Goal: Task Accomplishment & Management: Manage account settings

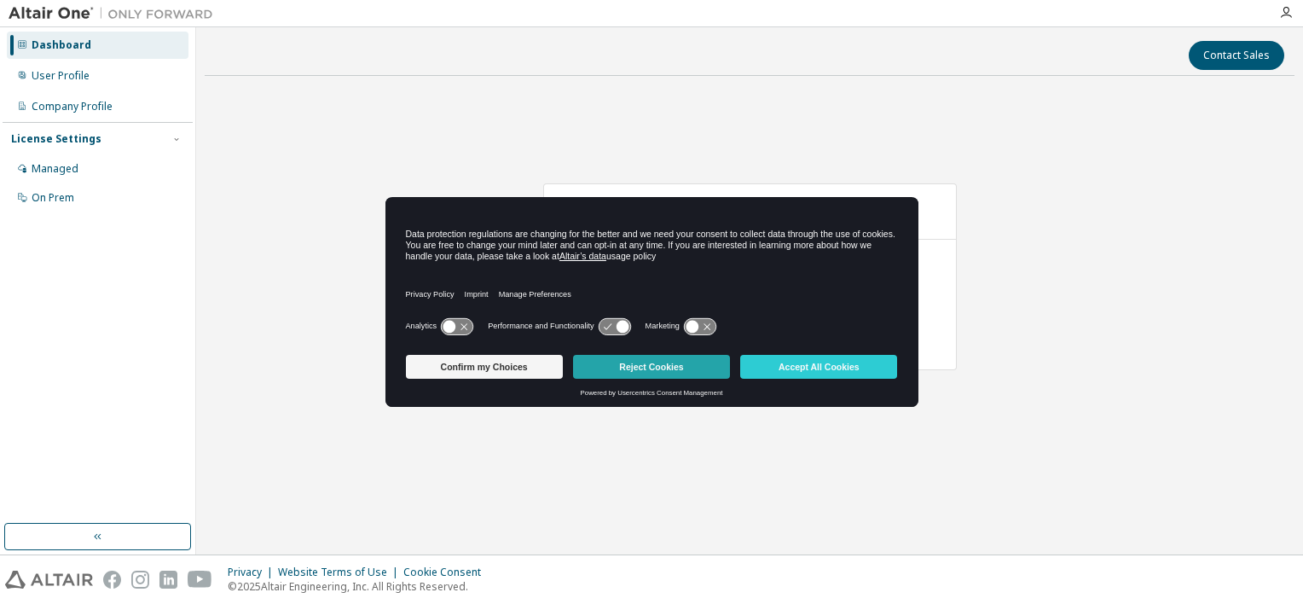
click at [695, 364] on button "Reject Cookies" at bounding box center [651, 367] width 157 height 24
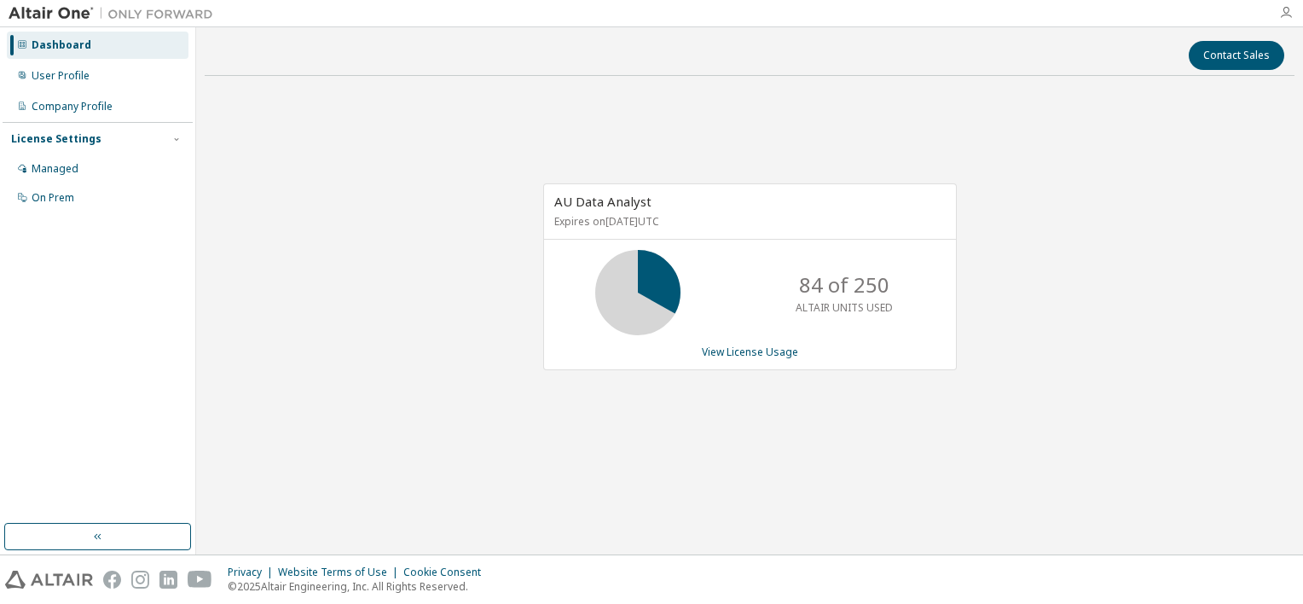
click at [1290, 14] on icon "button" at bounding box center [1286, 13] width 14 height 14
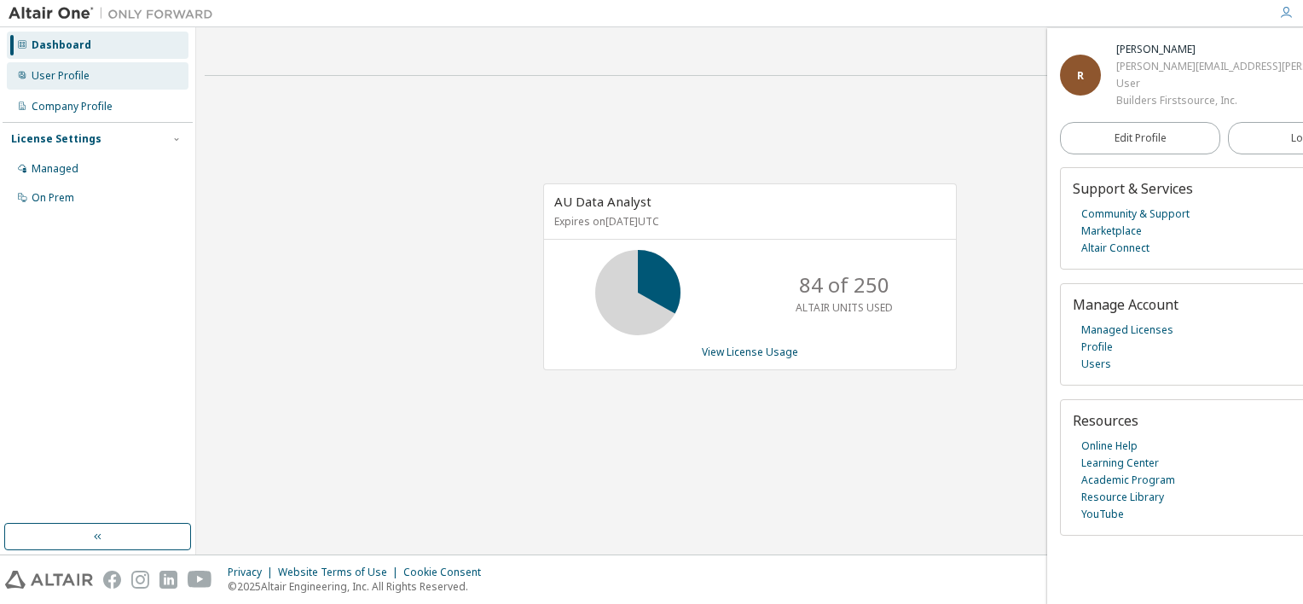
click at [58, 75] on div "User Profile" at bounding box center [61, 76] width 58 height 14
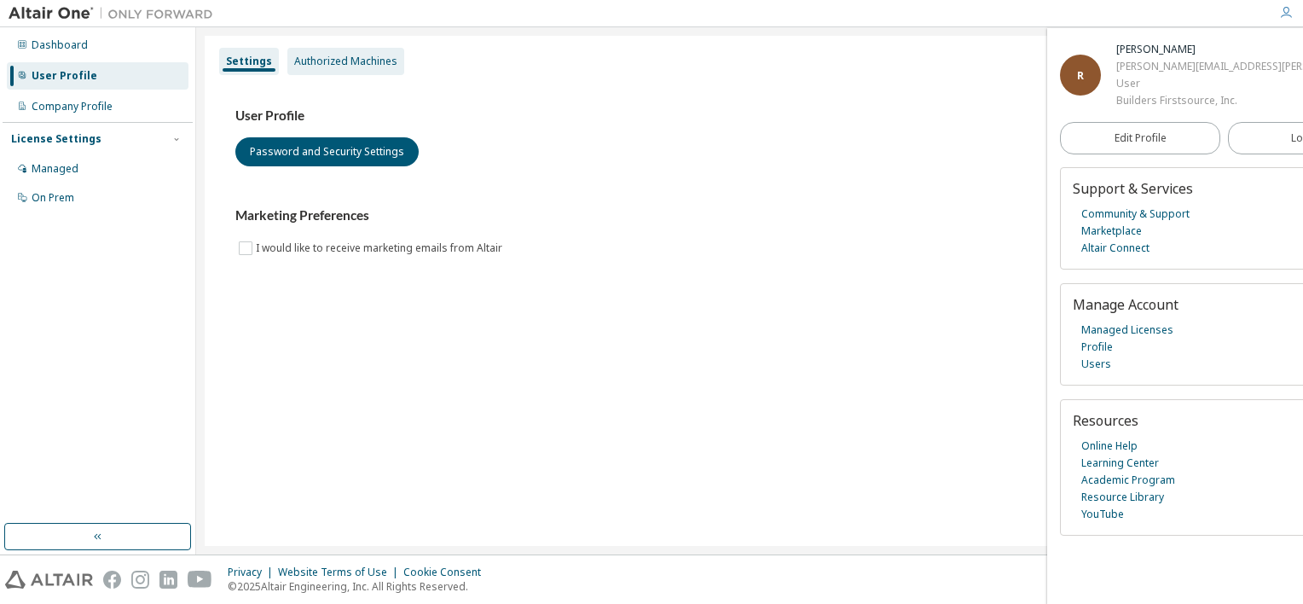
click at [338, 62] on div "Authorized Machines" at bounding box center [345, 62] width 103 height 14
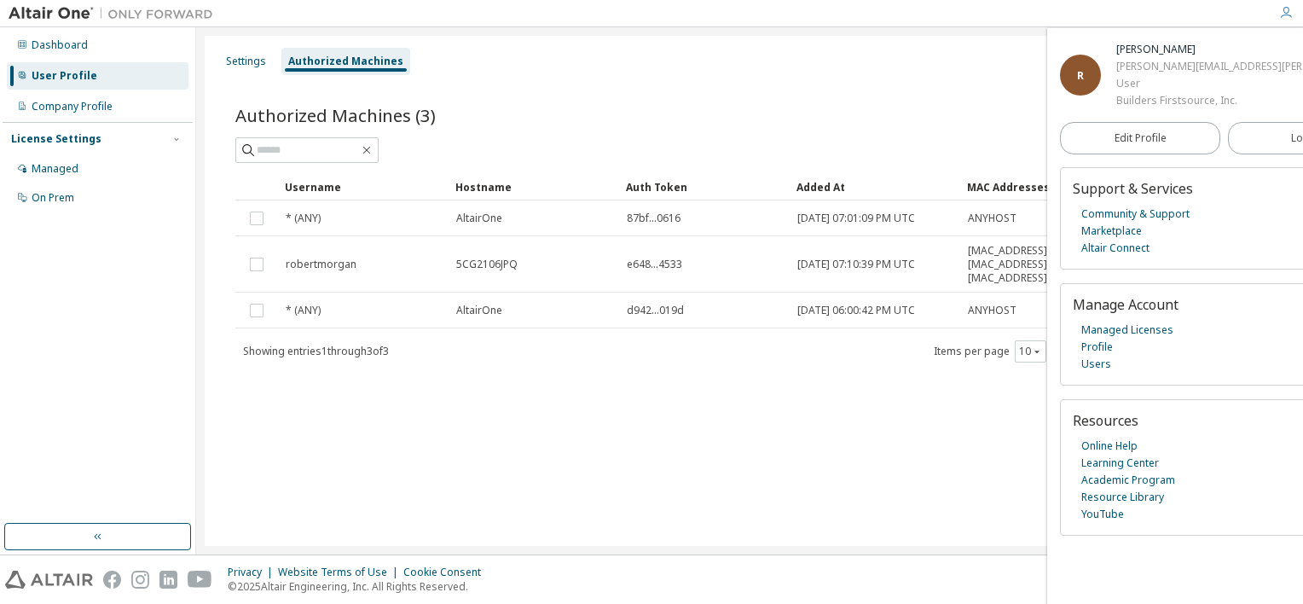
click at [962, 75] on div "Settings Authorized Machines" at bounding box center [749, 61] width 1069 height 31
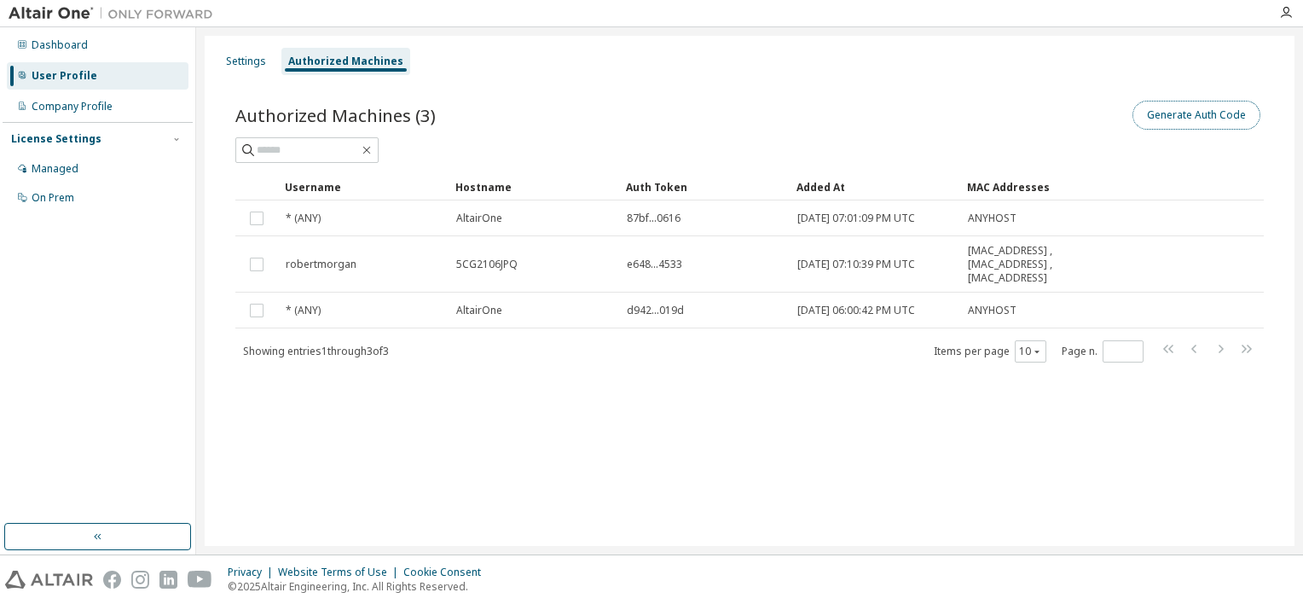
click at [1212, 116] on button "Generate Auth Code" at bounding box center [1197, 115] width 128 height 29
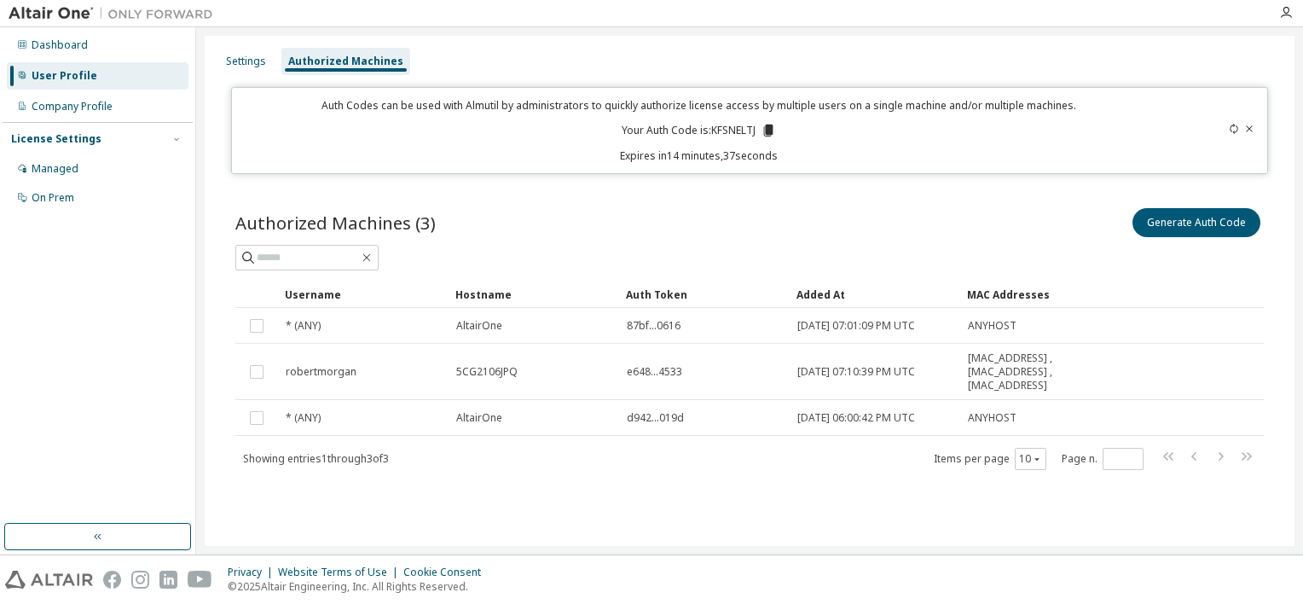
click at [762, 134] on icon at bounding box center [768, 130] width 15 height 15
click at [65, 168] on div "Managed" at bounding box center [55, 169] width 47 height 14
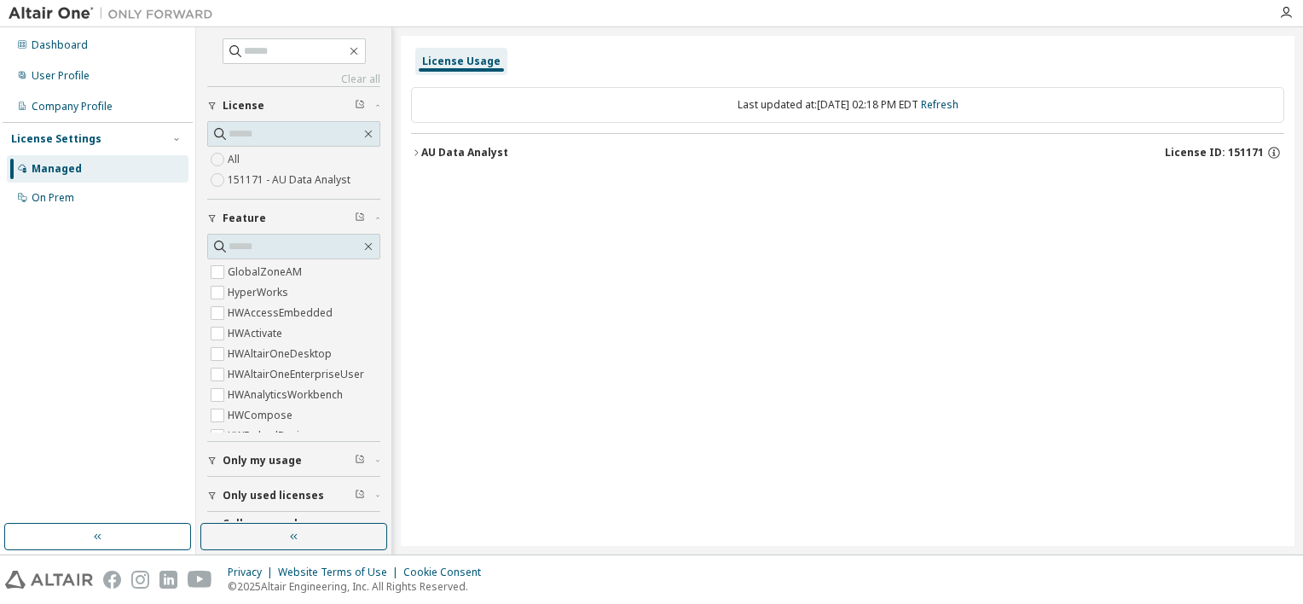
click at [373, 458] on icon "button" at bounding box center [378, 460] width 10 height 5
click at [82, 42] on div "Dashboard" at bounding box center [60, 45] width 56 height 14
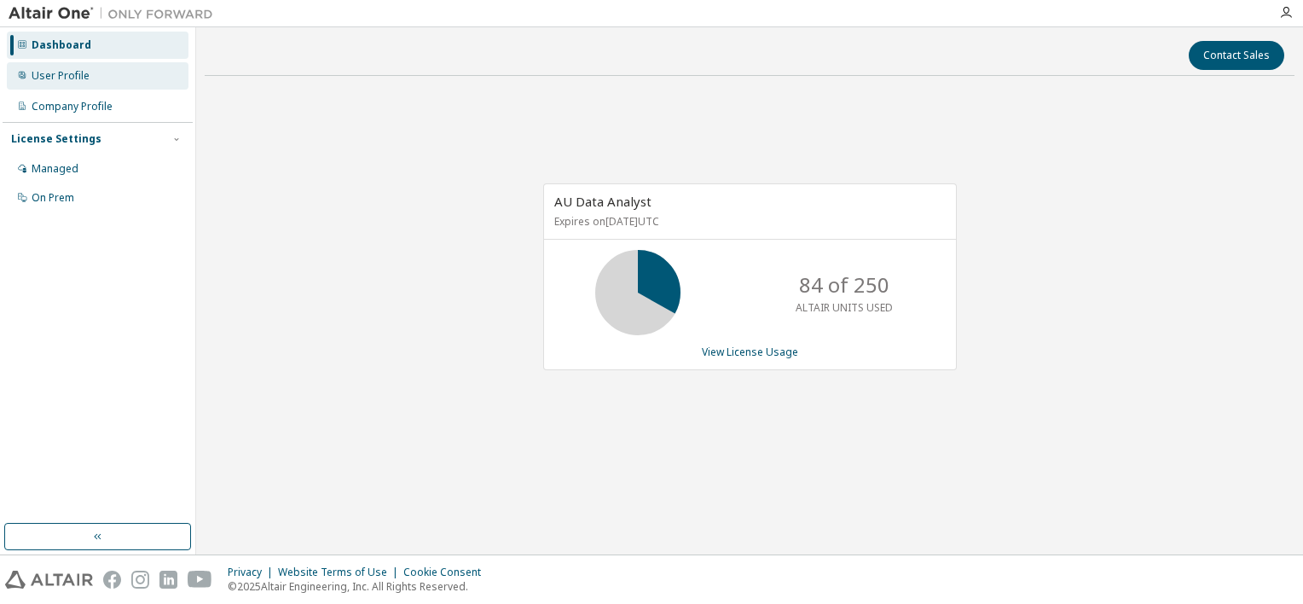
click at [61, 82] on div "User Profile" at bounding box center [61, 76] width 58 height 14
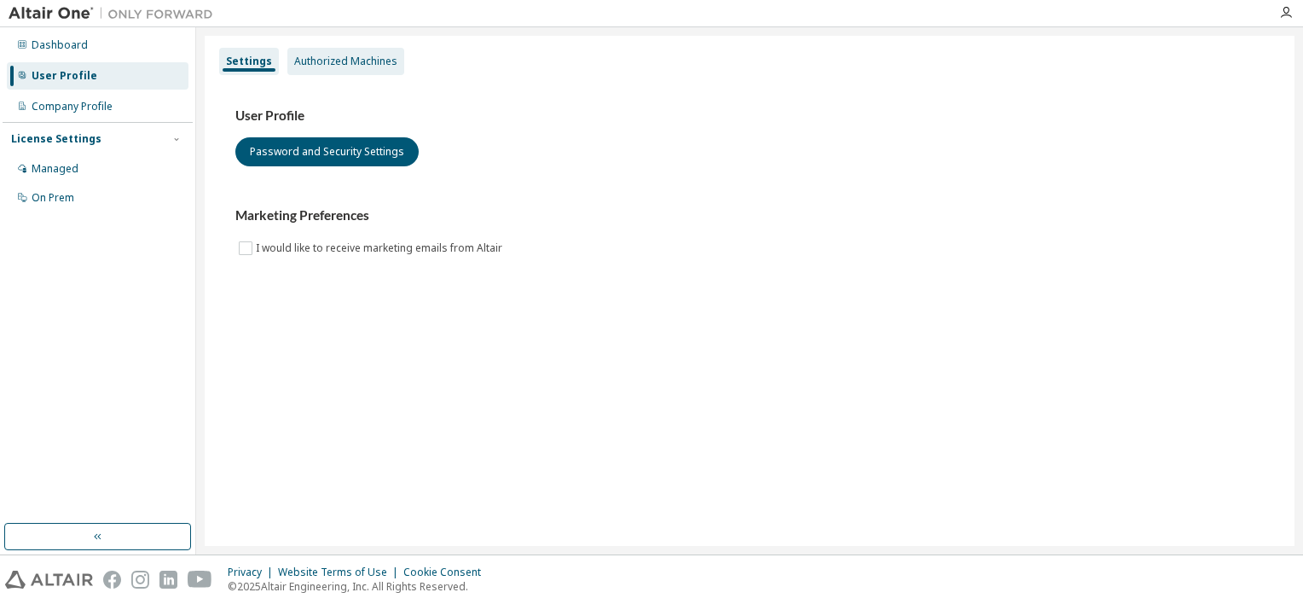
click at [352, 61] on div "Authorized Machines" at bounding box center [345, 62] width 103 height 14
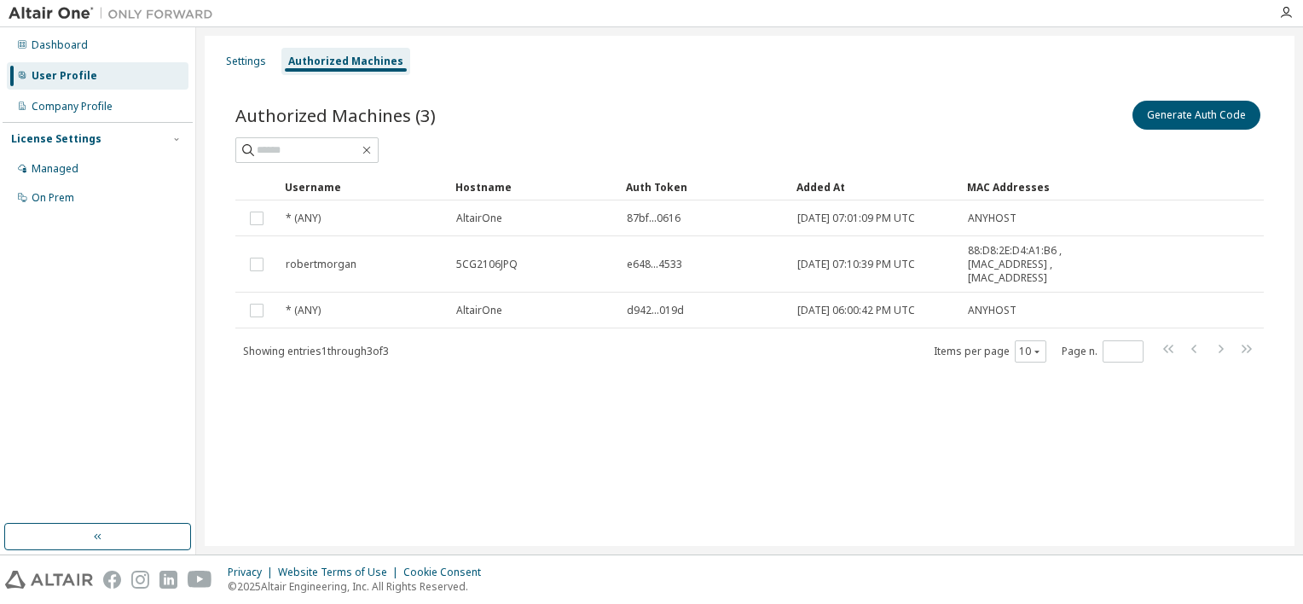
click at [297, 515] on div "Settings Authorized Machines Authorized Machines (3) Generate Auth Code Clear L…" at bounding box center [750, 291] width 1090 height 510
click at [1228, 123] on button "Generate Auth Code" at bounding box center [1197, 115] width 128 height 29
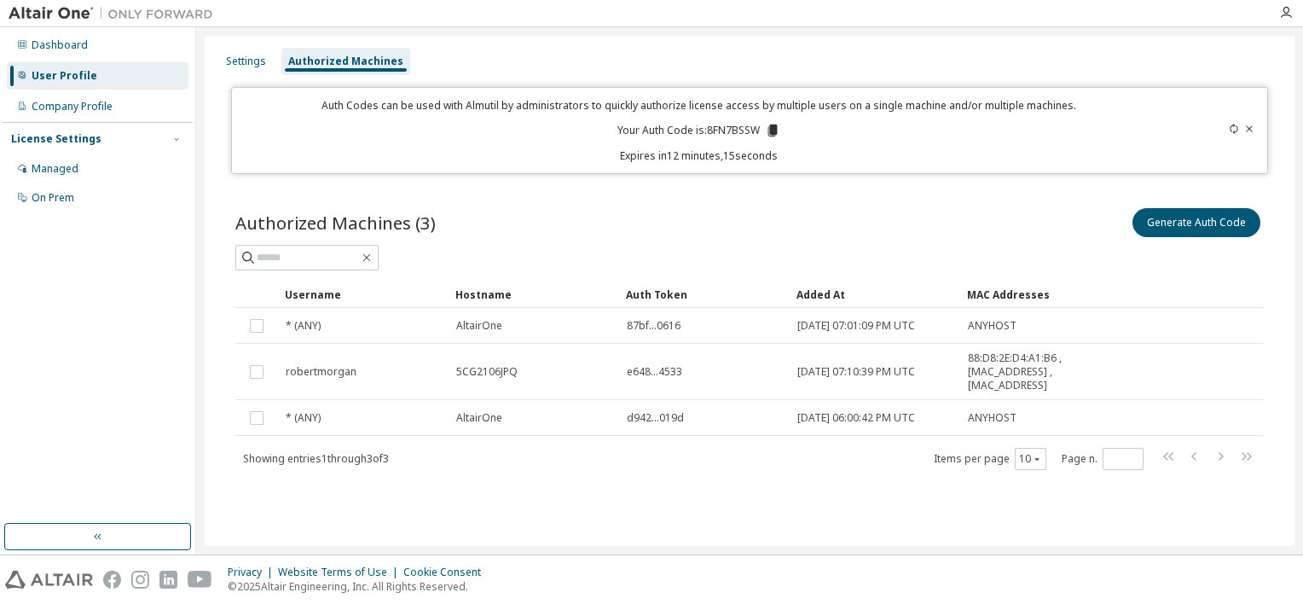
click at [862, 5] on div at bounding box center [745, 13] width 1047 height 26
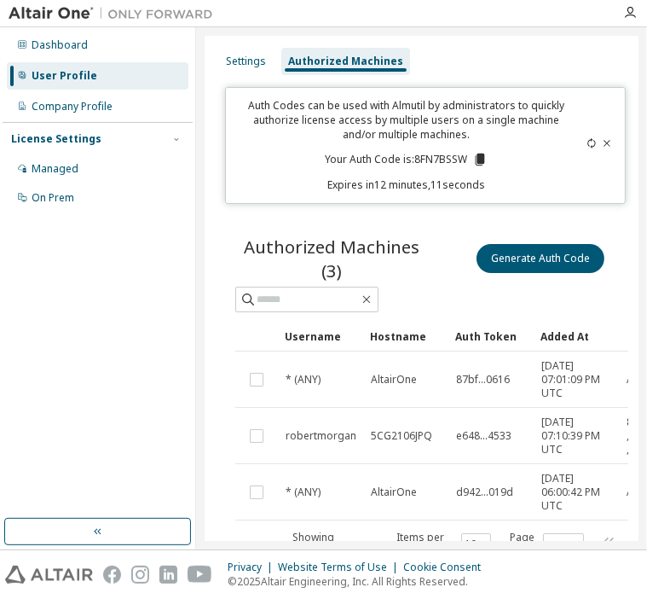
click at [287, 208] on div "Settings Authorized Machines Auth Codes can be used with Almutil by administrat…" at bounding box center [422, 324] width 434 height 577
click at [313, 229] on div "Authorized Machines (3) Generate Auth Code Clear Load Save Save As Field Operat…" at bounding box center [422, 408] width 414 height 388
click at [478, 159] on icon at bounding box center [480, 160] width 9 height 12
